Goal: Information Seeking & Learning: Understand process/instructions

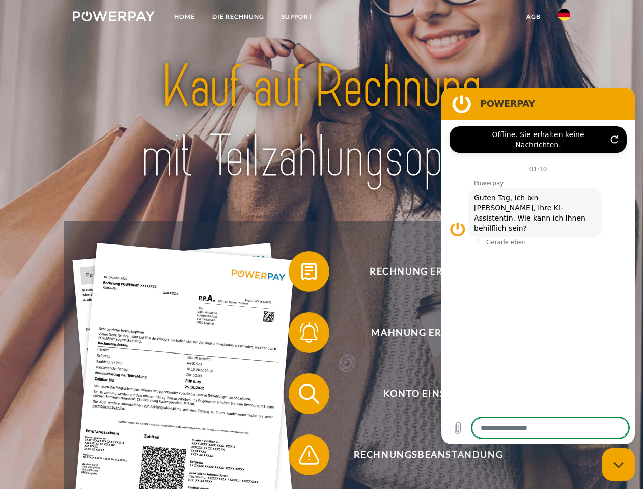
click at [114, 18] on img at bounding box center [114, 16] width 82 height 10
click at [564, 18] on img at bounding box center [564, 15] width 12 height 12
click at [533, 17] on link "agb" at bounding box center [534, 17] width 32 height 18
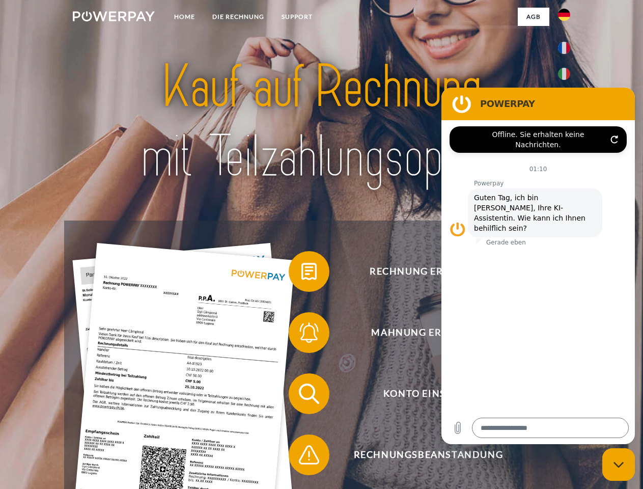
click at [301, 273] on span at bounding box center [293, 271] width 51 height 51
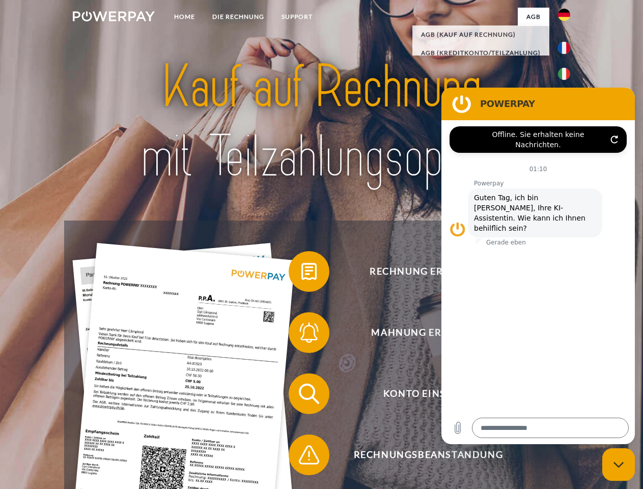
click at [301, 334] on span at bounding box center [293, 332] width 51 height 51
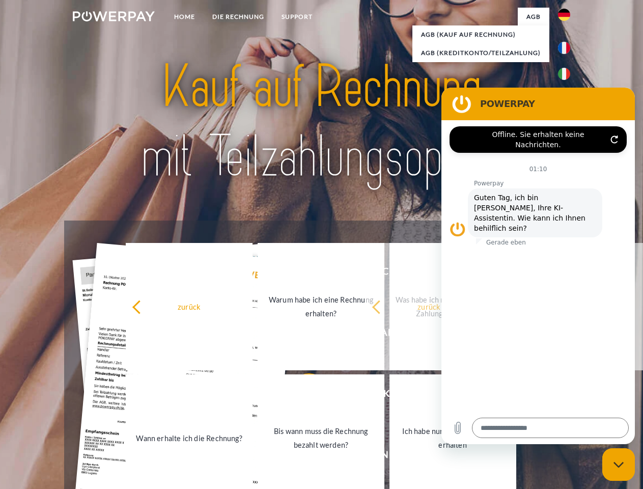
click at [301, 395] on link "Bis wann muss die Rechnung bezahlt werden?" at bounding box center [321, 437] width 127 height 127
click at [301, 457] on span at bounding box center [293, 454] width 51 height 51
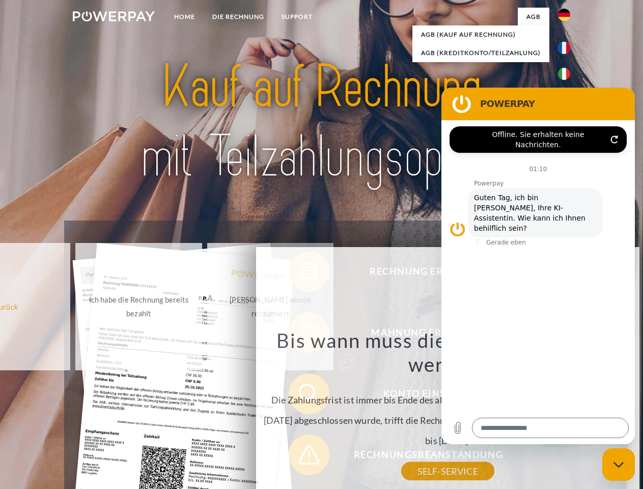
click at [618, 464] on icon "Messaging-Fenster schließen" at bounding box center [618, 464] width 11 height 7
type textarea "*"
